Goal: Navigation & Orientation: Find specific page/section

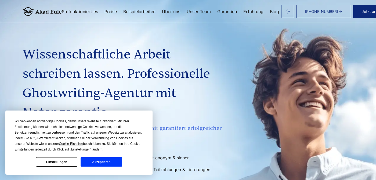
click at [110, 11] on link "Preise" at bounding box center [111, 11] width 12 height 4
click at [101, 164] on button "Akzeptieren" at bounding box center [101, 161] width 41 height 9
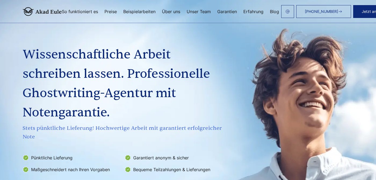
click at [134, 13] on link "Beispielarbeiten" at bounding box center [139, 11] width 32 height 4
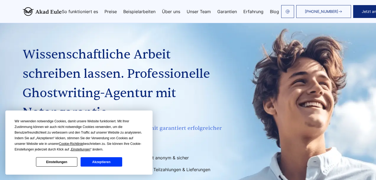
scroll to position [822, 0]
